Goal: Information Seeking & Learning: Learn about a topic

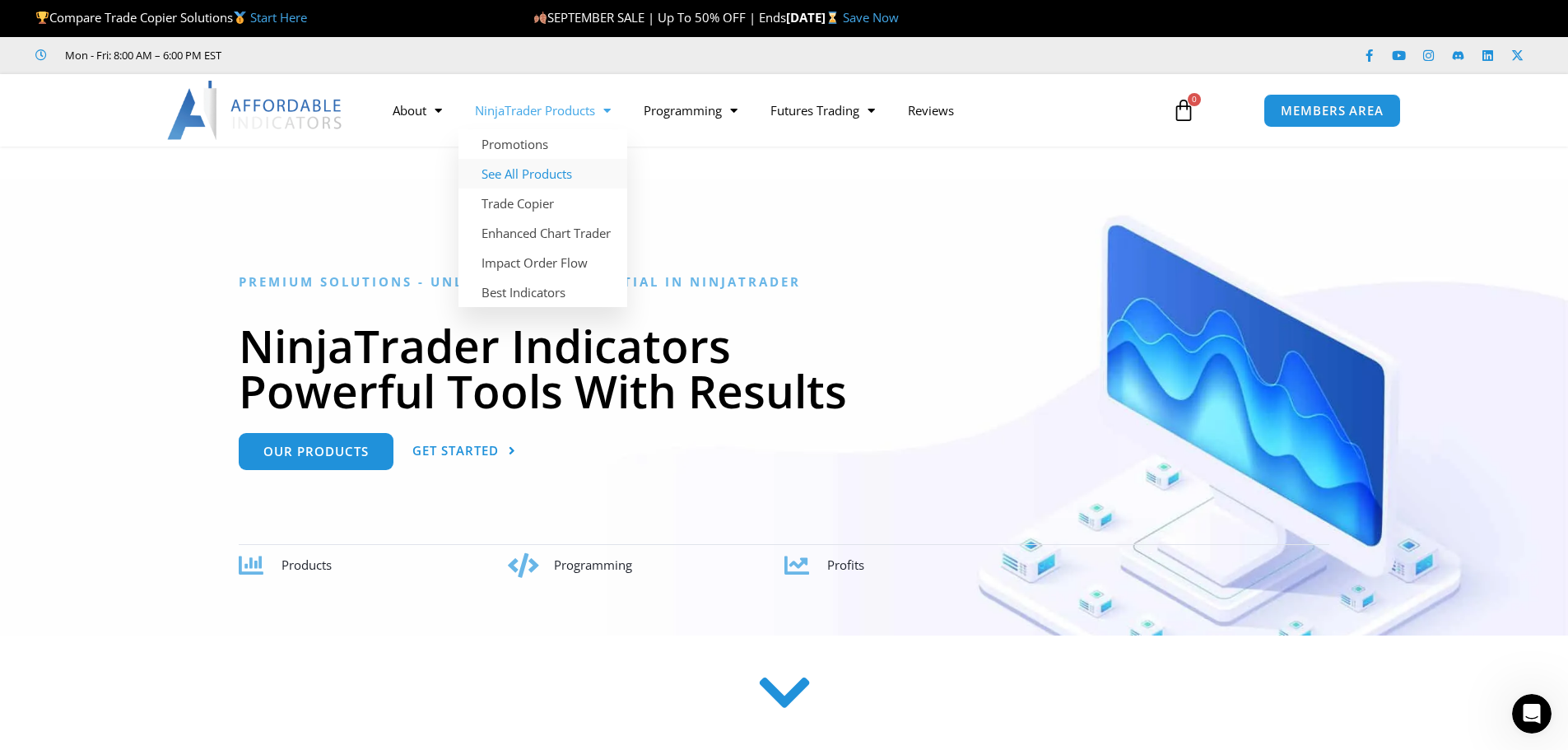
click at [520, 175] on link "See All Products" at bounding box center [543, 173] width 169 height 30
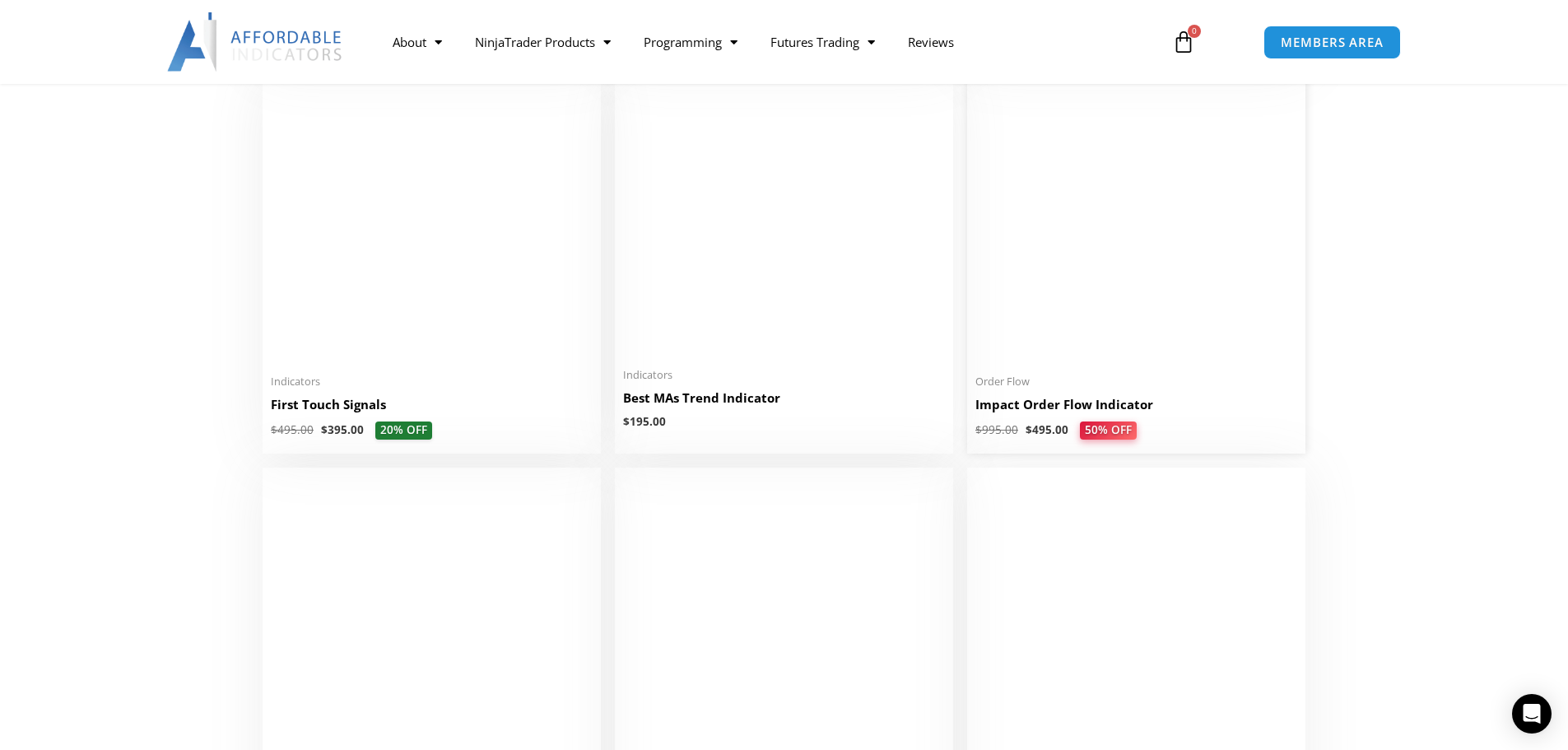
scroll to position [2633, 0]
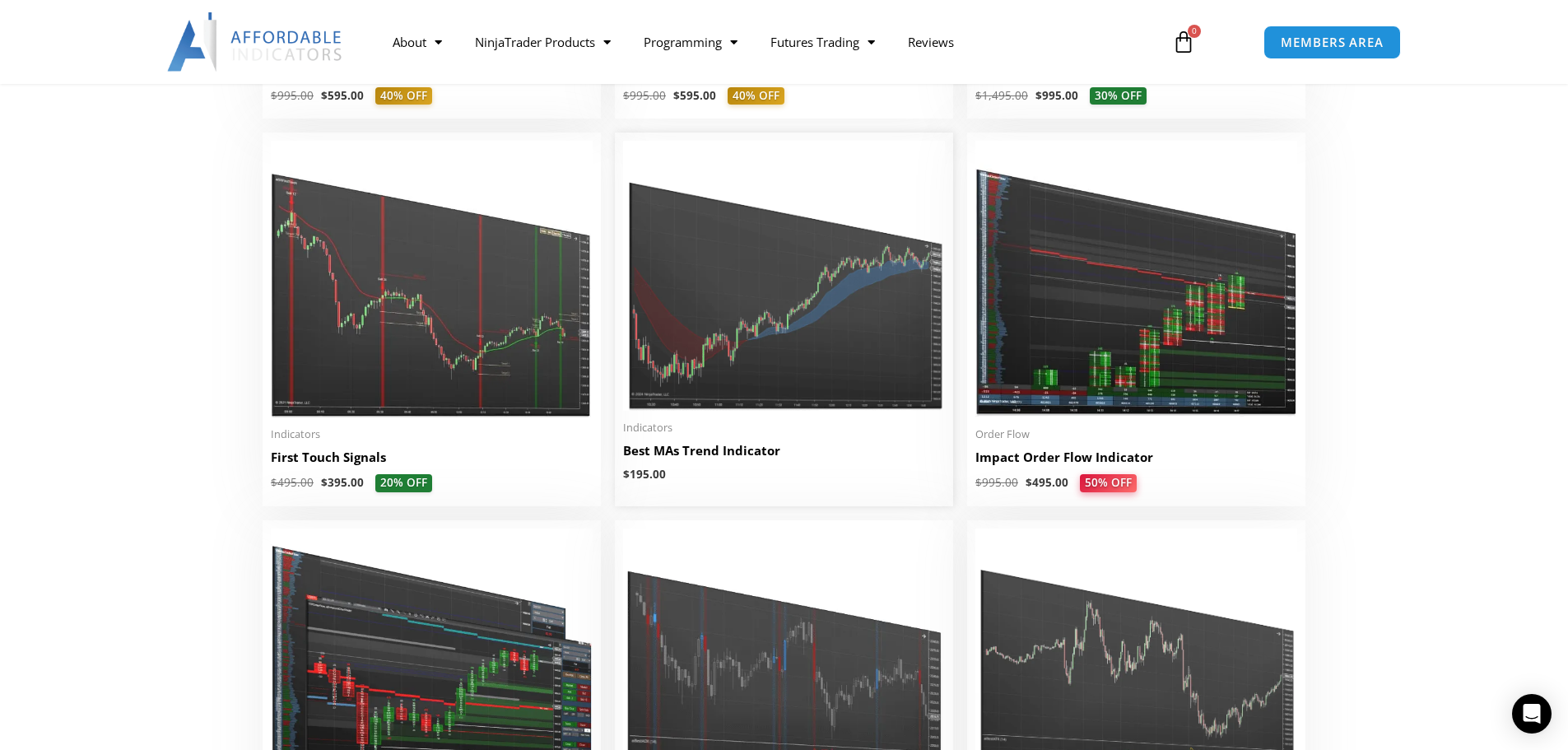
click at [770, 330] on img at bounding box center [784, 276] width 322 height 270
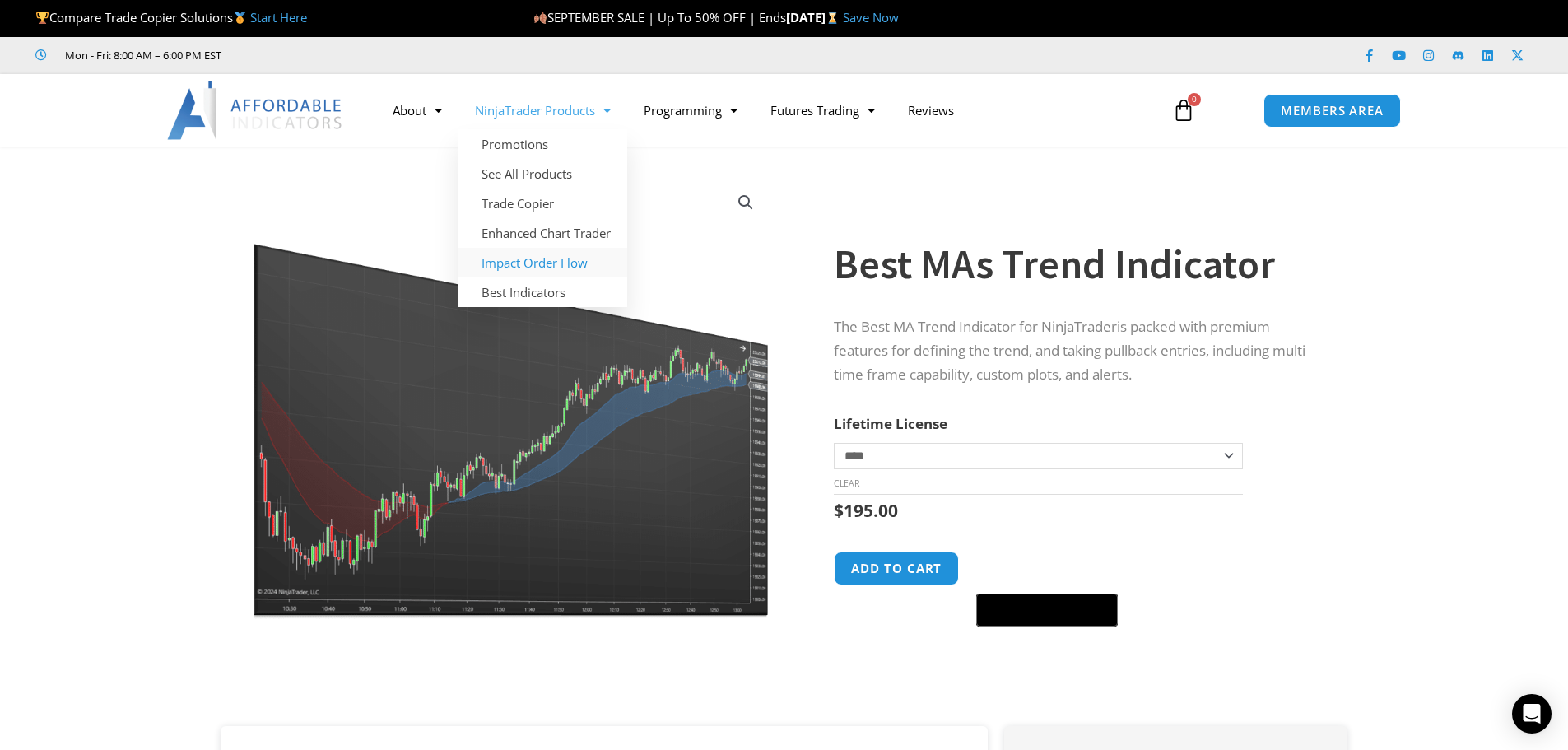
click at [528, 261] on link "Impact Order Flow" at bounding box center [543, 262] width 169 height 30
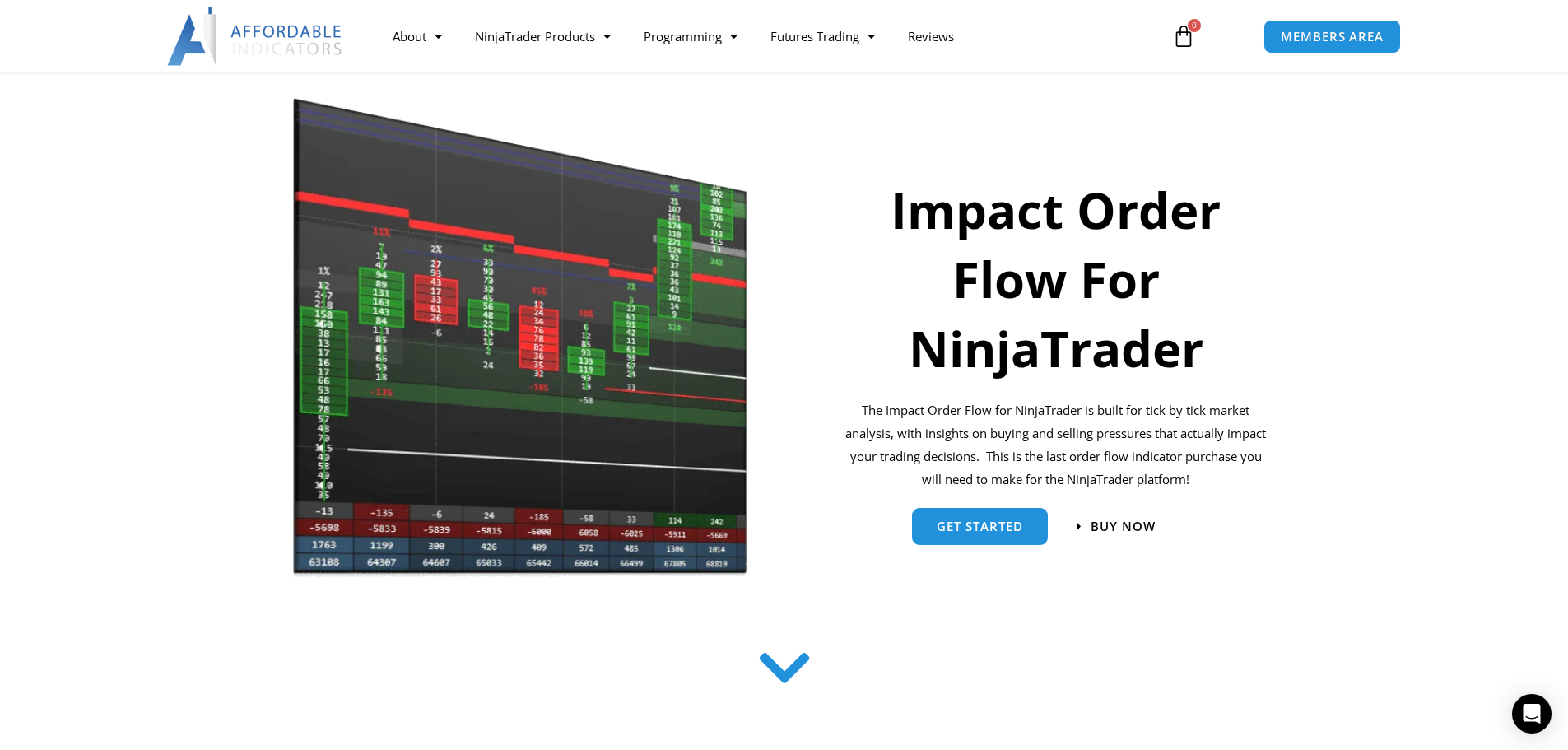
scroll to position [165, 0]
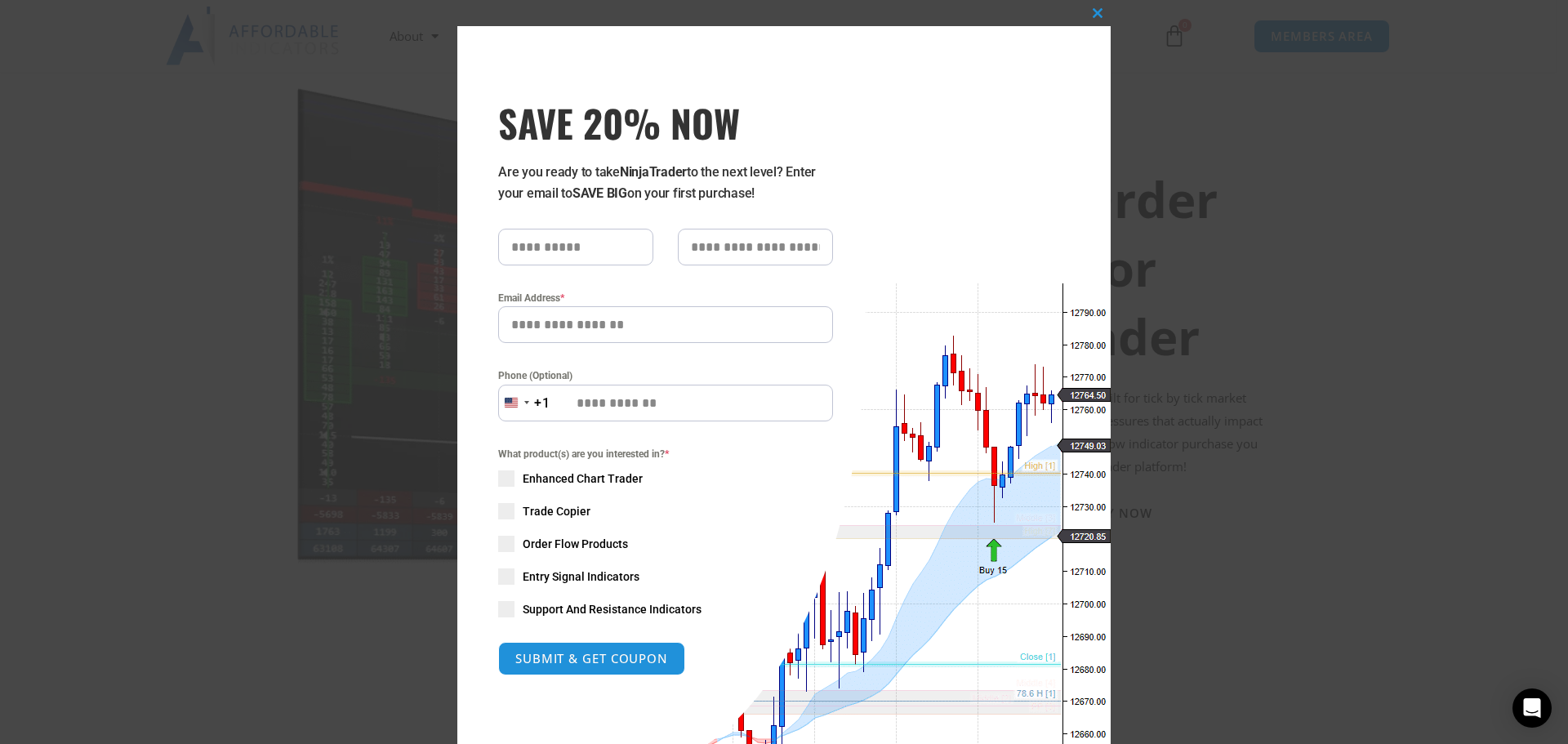
click at [498, 575] on span "SAVE 20% NOW popup" at bounding box center [505, 576] width 16 height 16
click at [1089, 8] on button "Close this module" at bounding box center [1098, 13] width 26 height 26
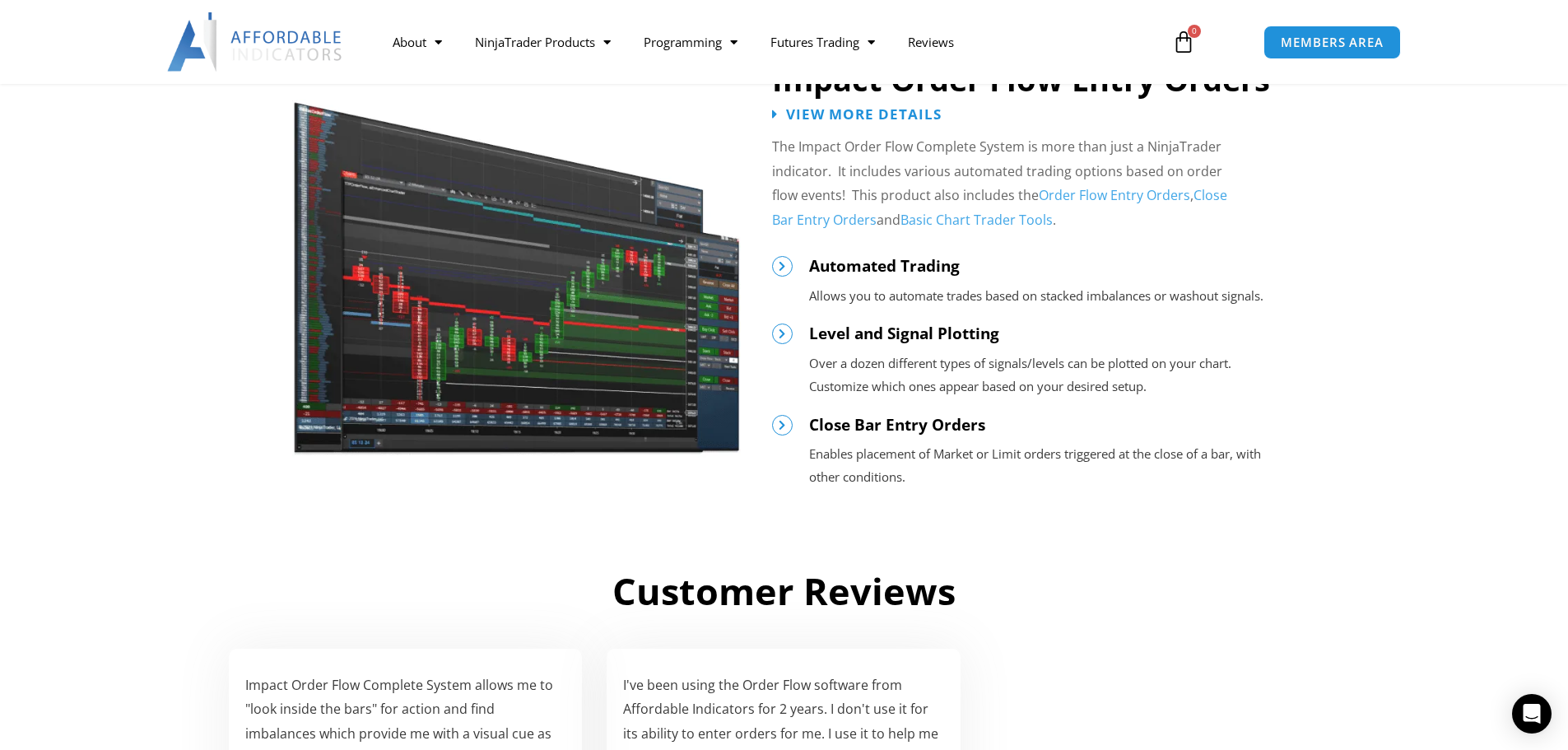
scroll to position [1701, 0]
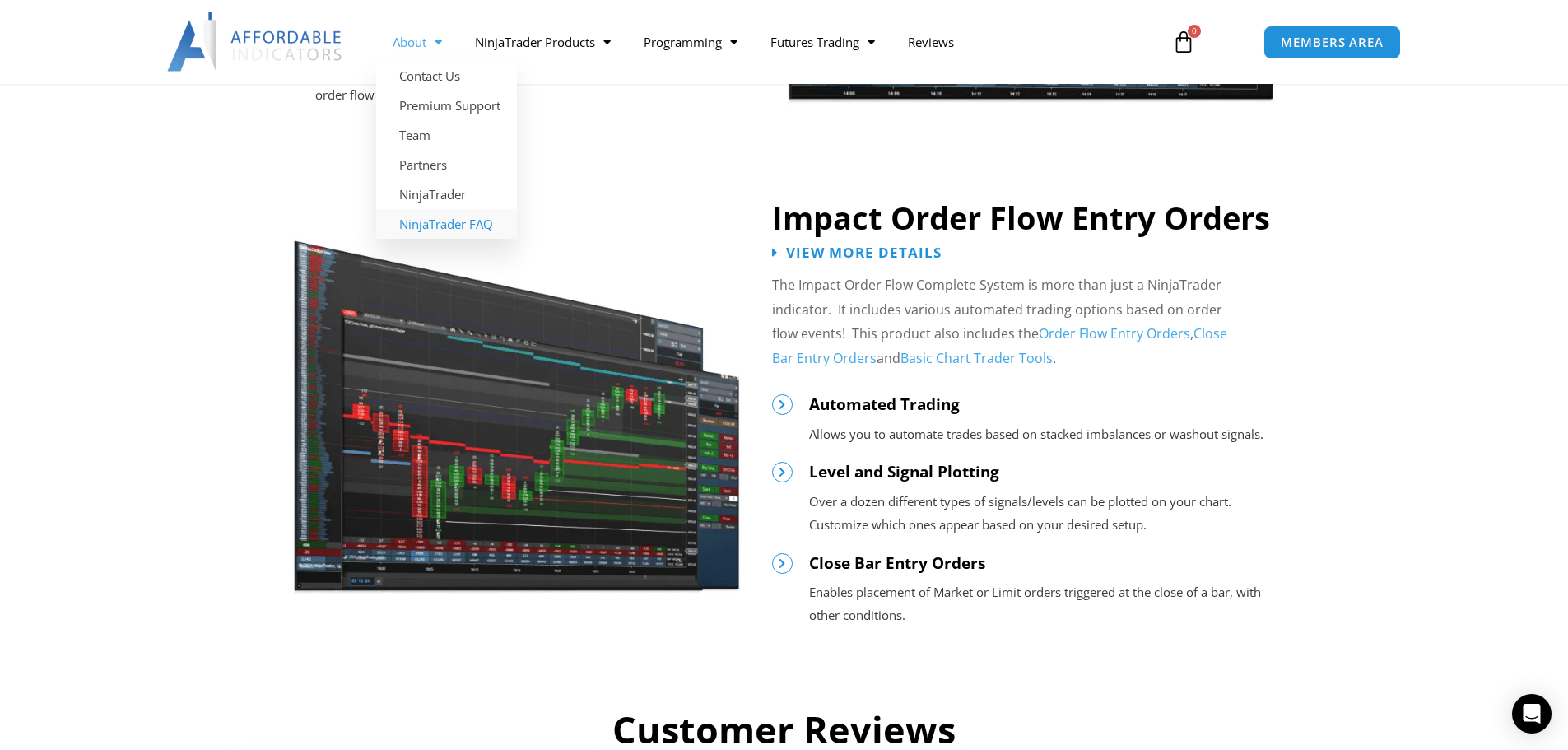
click at [438, 221] on link "NinjaTrader FAQ" at bounding box center [447, 224] width 141 height 30
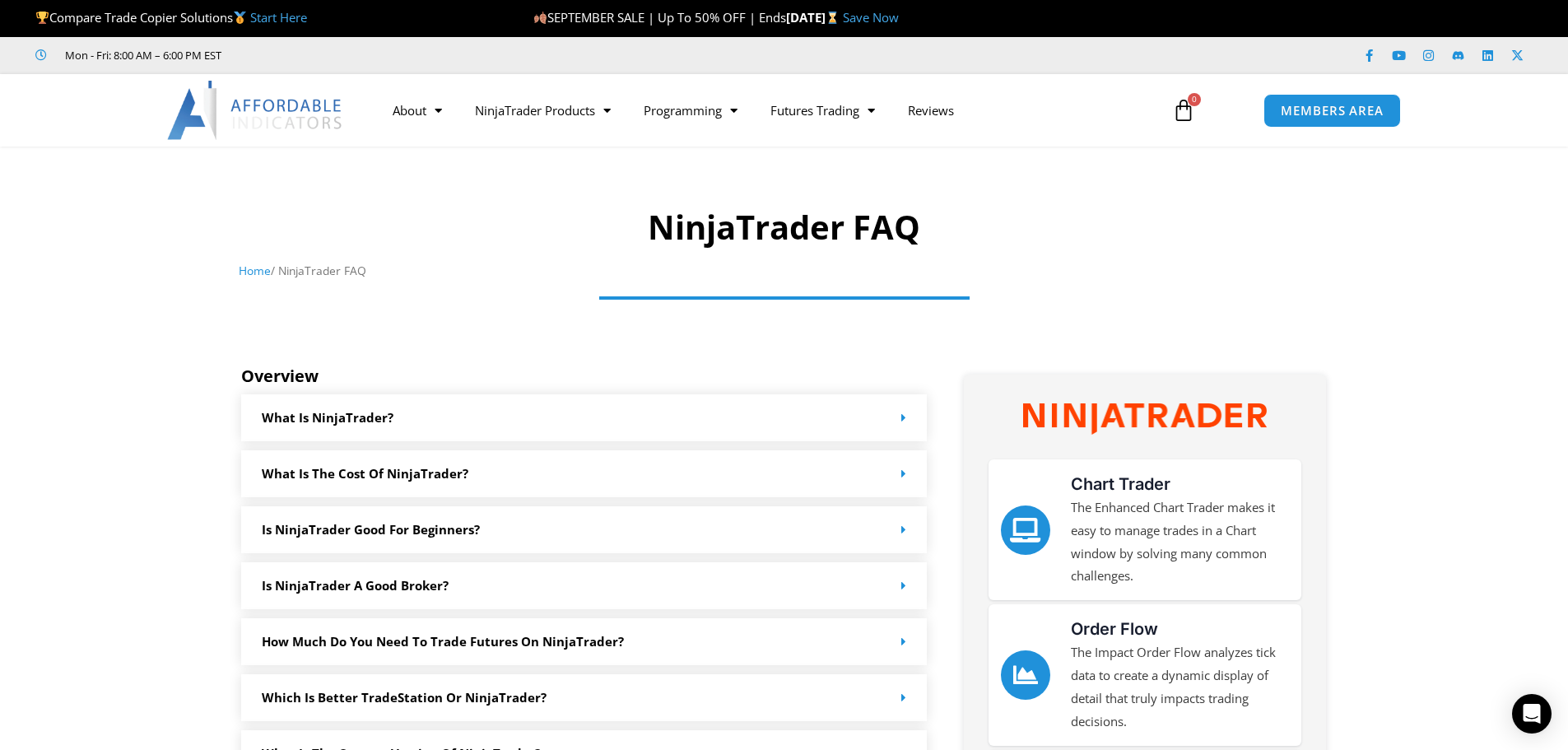
click at [385, 522] on link "Is NinjaTrader good for beginners?" at bounding box center [370, 528] width 218 height 16
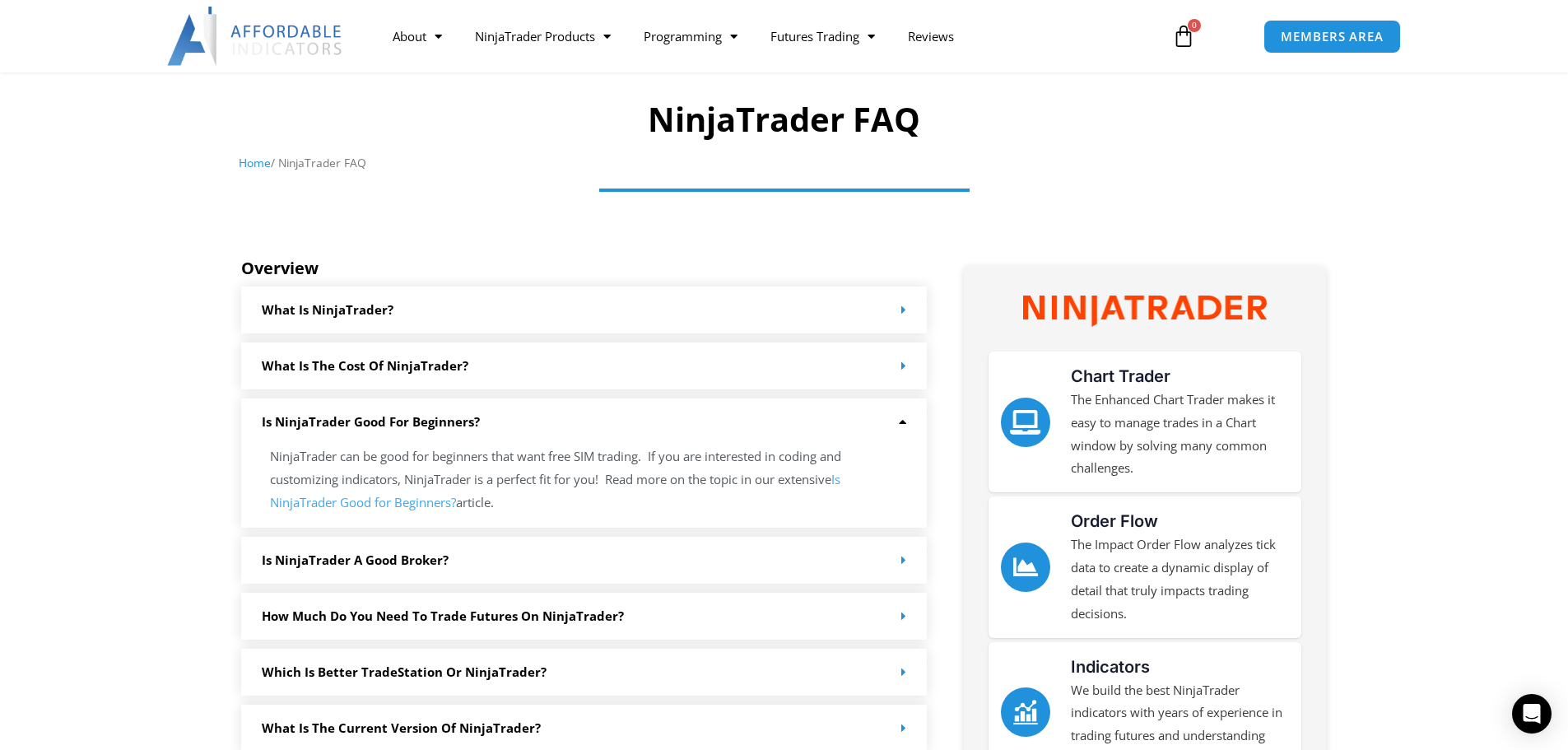
scroll to position [109, 0]
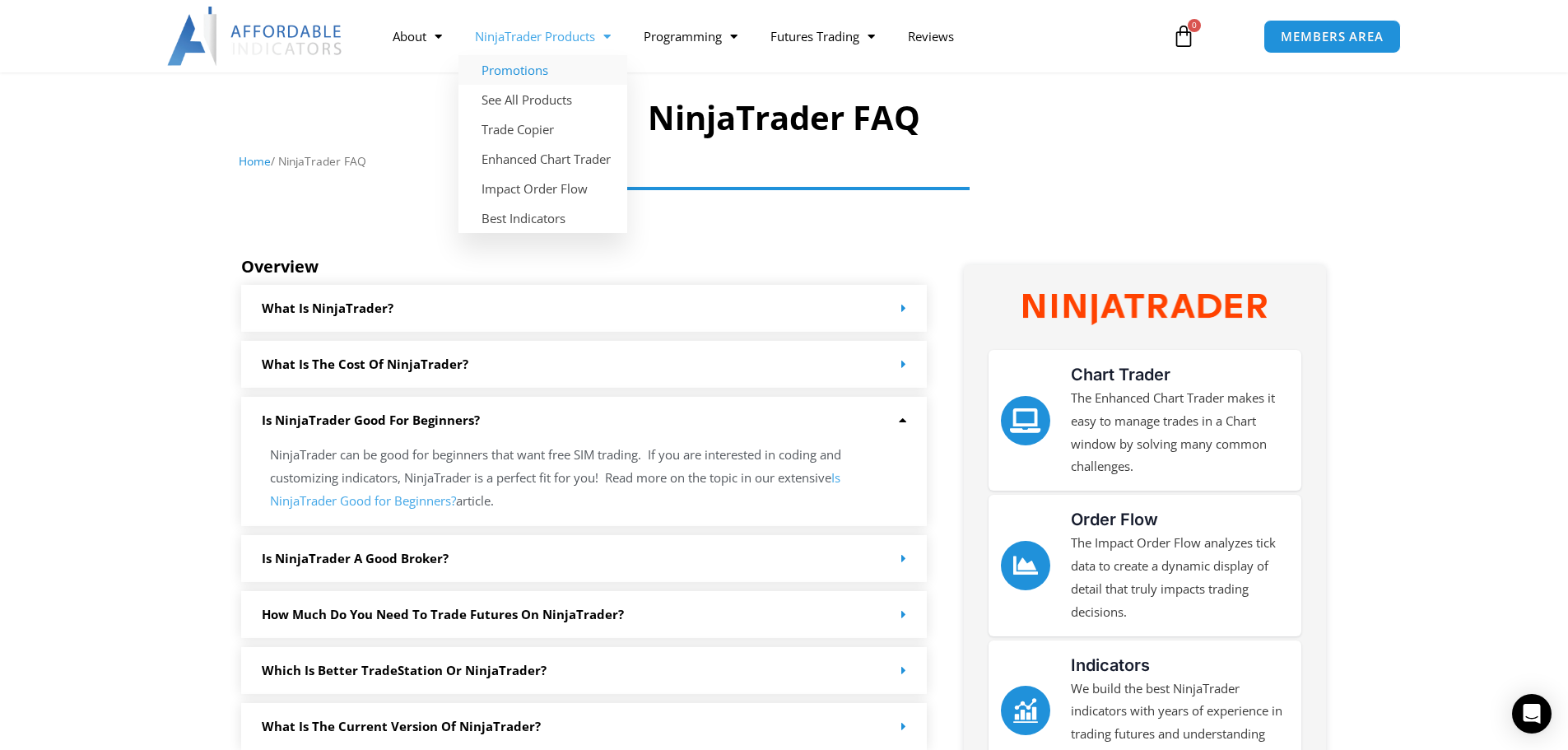
click at [516, 67] on link "Promotions" at bounding box center [543, 69] width 169 height 30
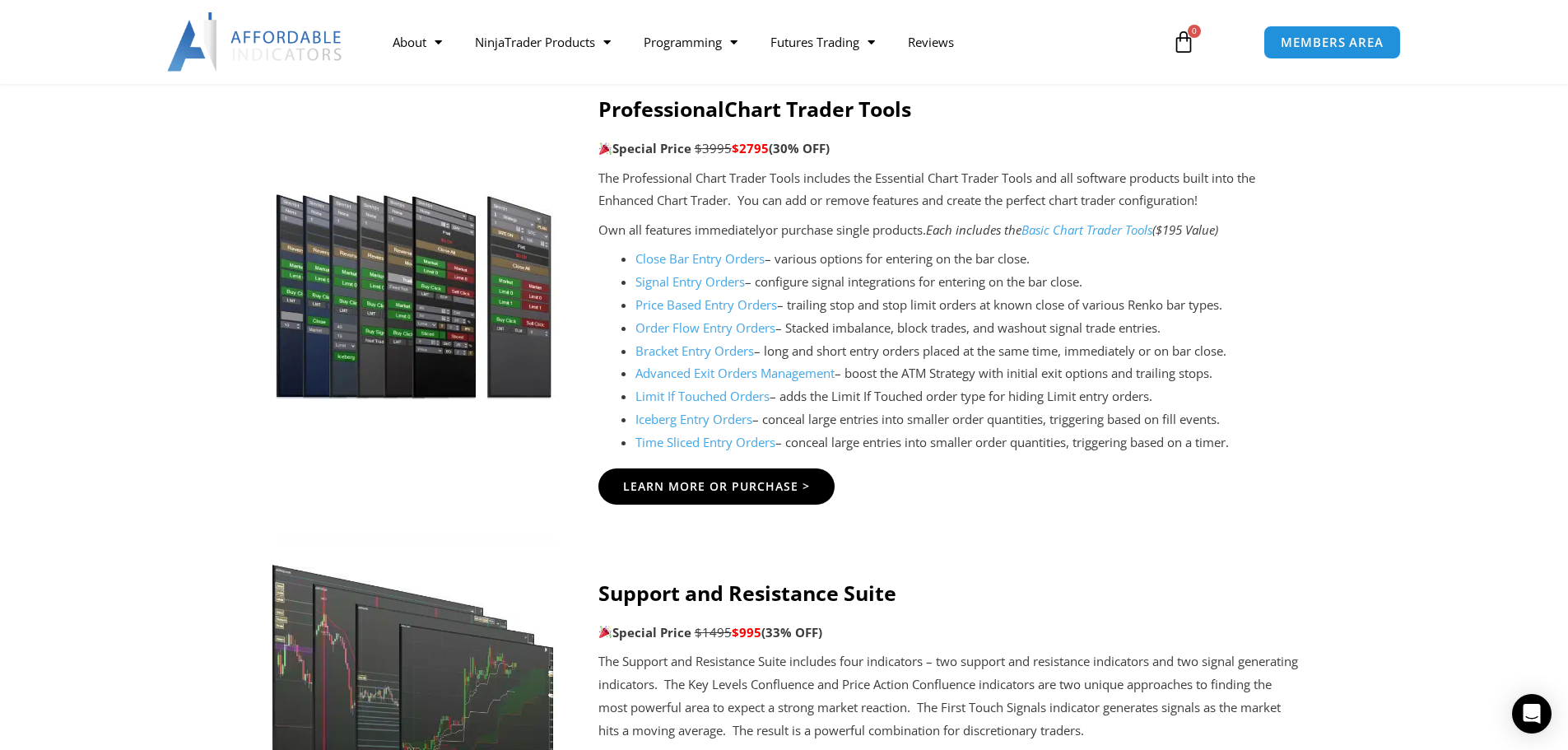
scroll to position [1865, 0]
